Goal: Navigation & Orientation: Find specific page/section

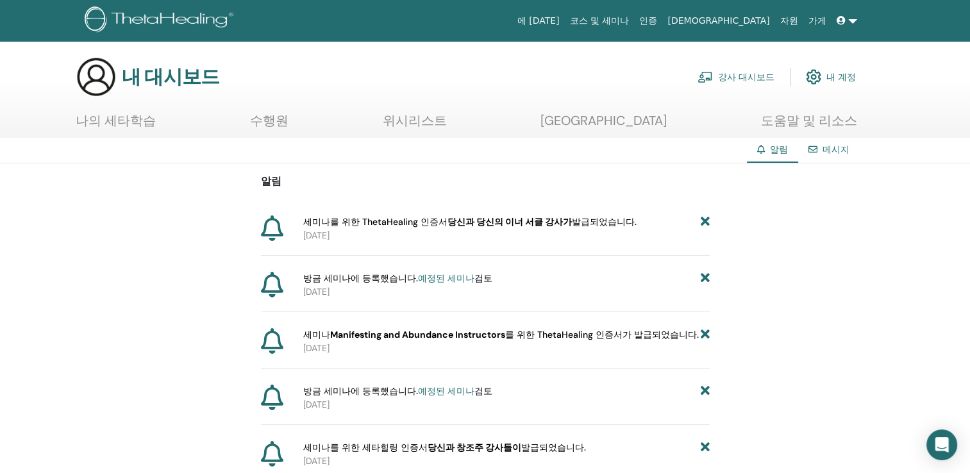
click at [751, 76] on font "강사 대시보드" at bounding box center [746, 77] width 56 height 12
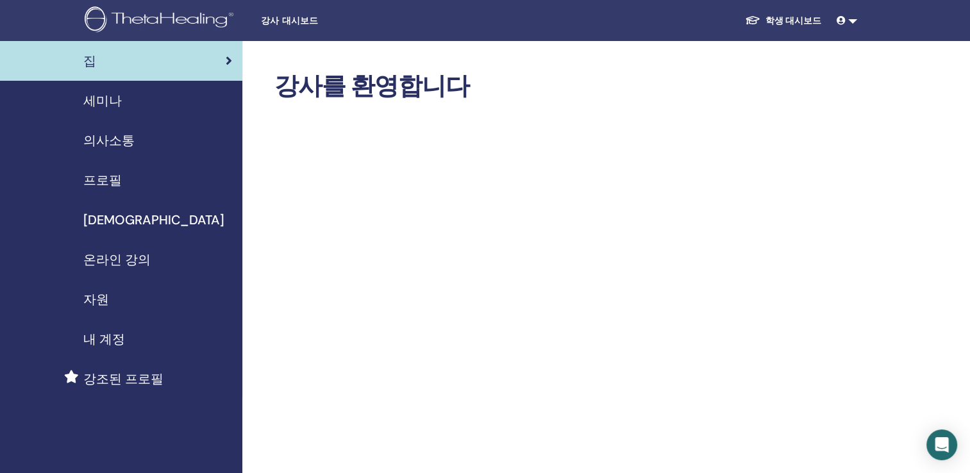
click at [110, 95] on span "세미나" at bounding box center [102, 100] width 38 height 19
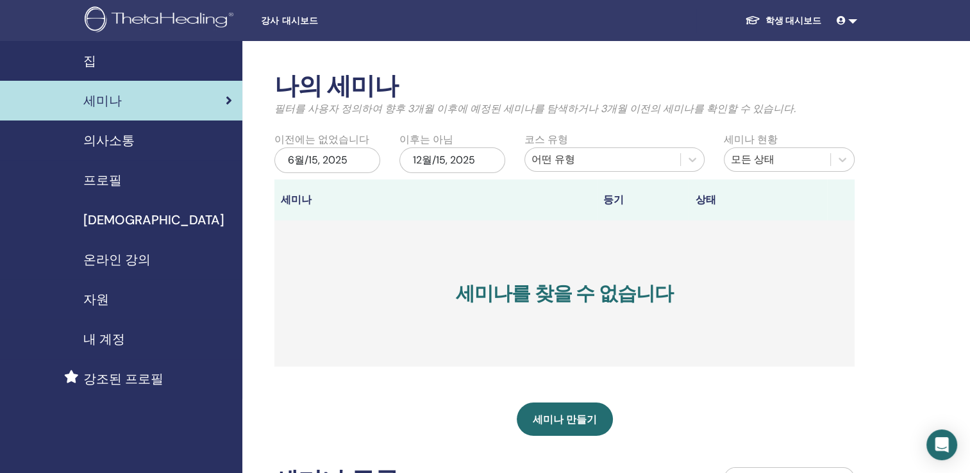
click at [106, 261] on span "온라인 강의" at bounding box center [116, 259] width 67 height 19
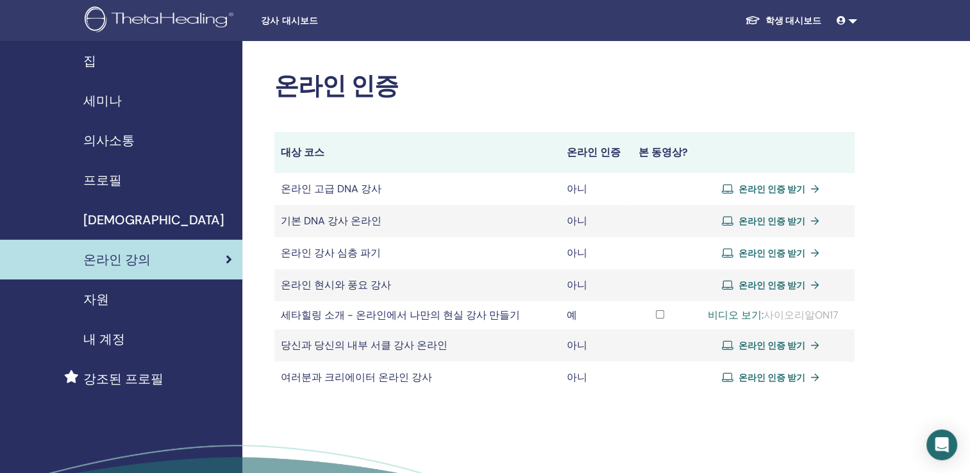
click at [92, 301] on span "자원" at bounding box center [96, 299] width 26 height 19
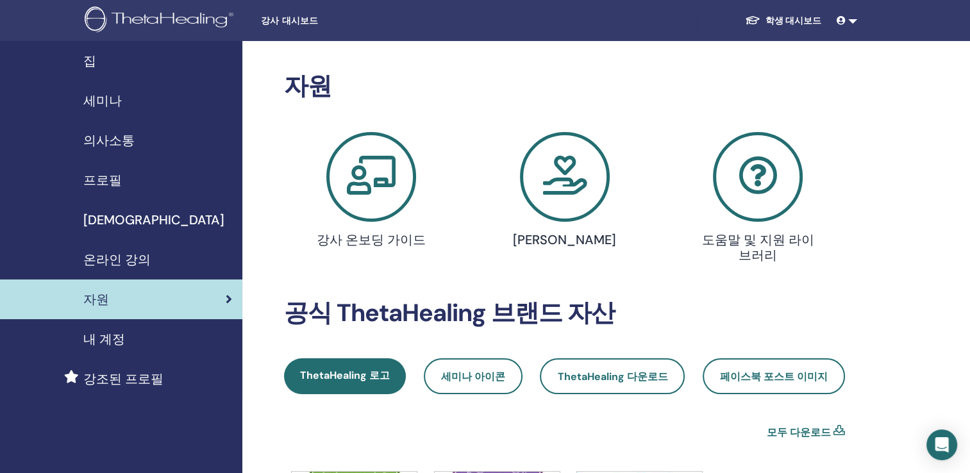
click at [100, 340] on span "내 계정" at bounding box center [104, 339] width 42 height 19
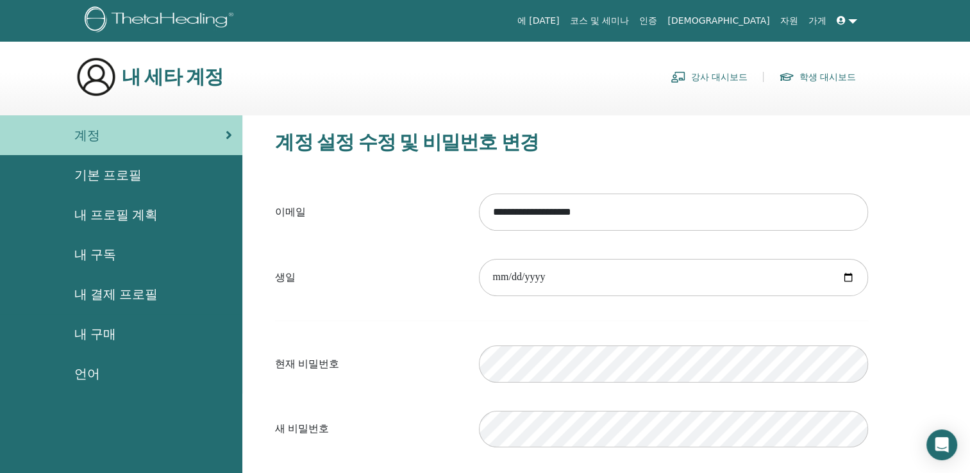
click at [716, 78] on link "강사 대시보드" at bounding box center [709, 77] width 77 height 21
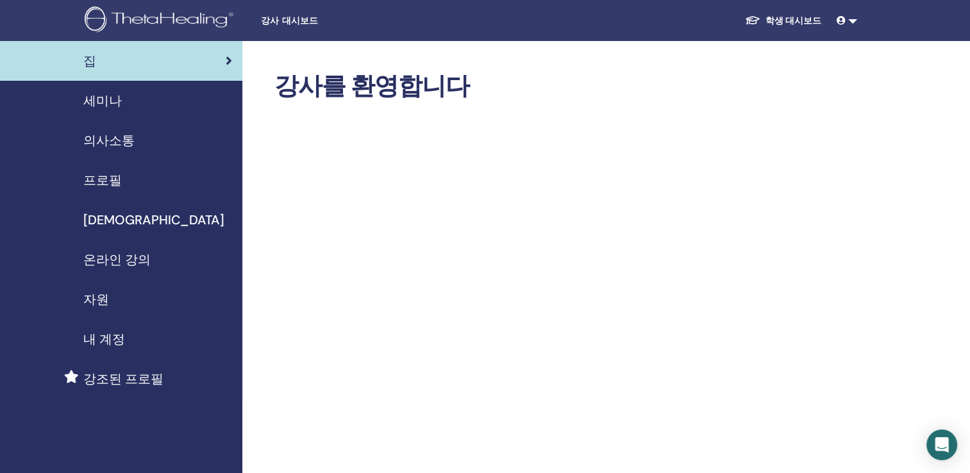
click at [117, 378] on span "강조된 프로필" at bounding box center [123, 378] width 80 height 19
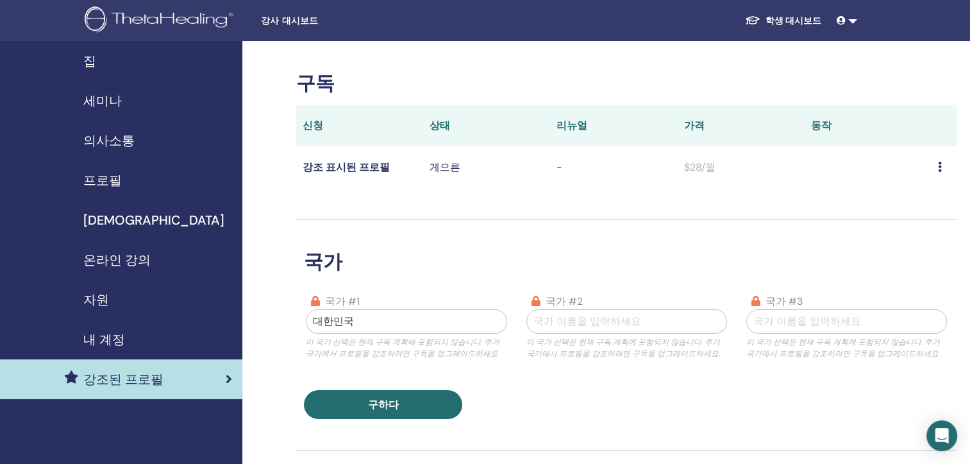
click at [295, 18] on span "강사 대시보드" at bounding box center [357, 20] width 192 height 13
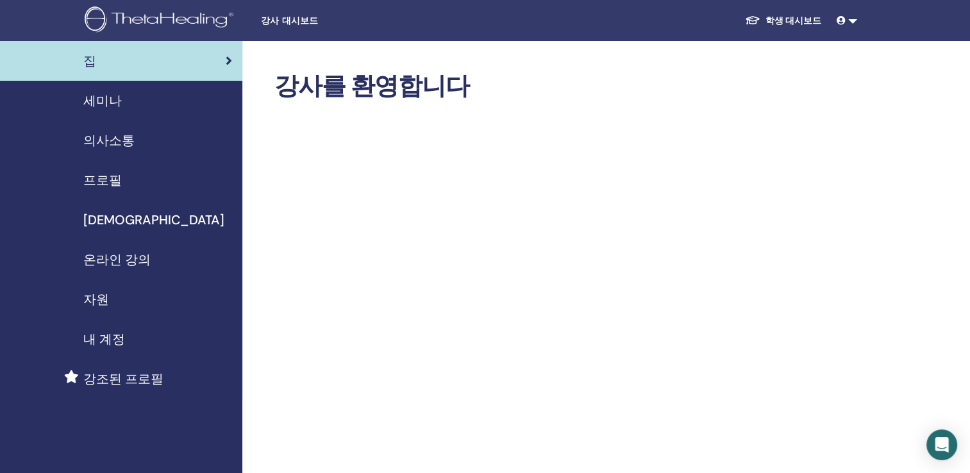
click at [90, 142] on span "의사소통" at bounding box center [108, 140] width 51 height 19
